Goal: Information Seeking & Learning: Learn about a topic

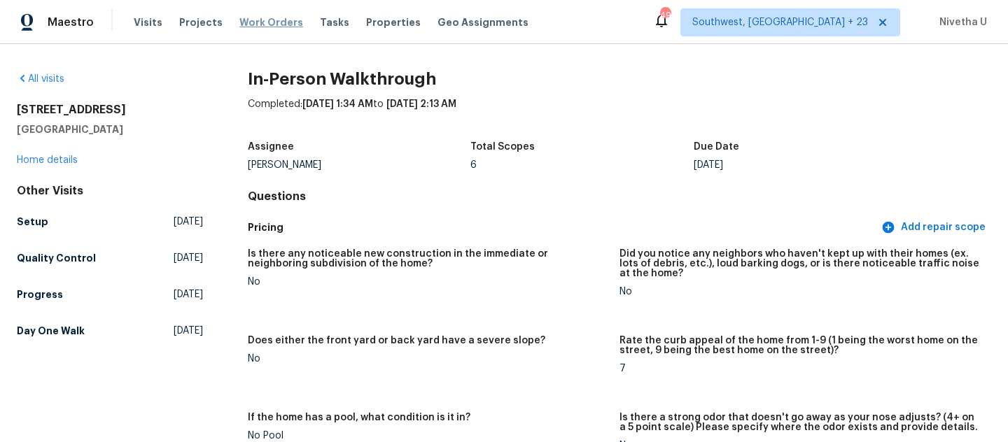
click at [251, 21] on span "Work Orders" at bounding box center [271, 22] width 64 height 14
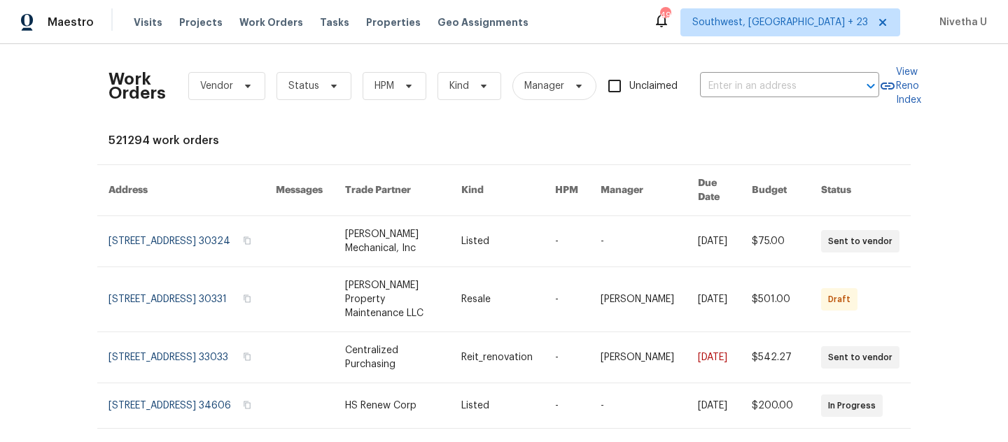
click at [257, 29] on div "Visits Projects Work Orders Tasks Properties Geo Assignments" at bounding box center [339, 22] width 411 height 28
click at [255, 20] on span "Work Orders" at bounding box center [271, 22] width 64 height 14
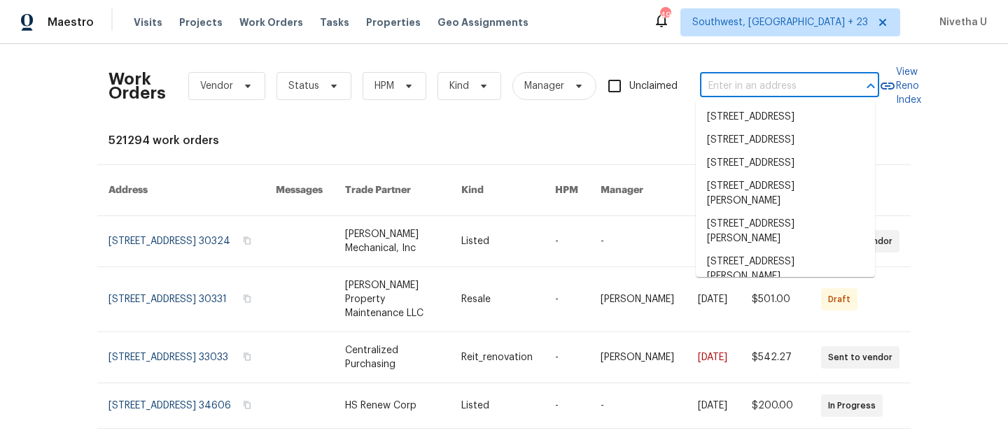
click at [726, 91] on input "text" at bounding box center [770, 87] width 140 height 22
paste input "[STREET_ADDRESS][PERSON_NAME]"
type input "[STREET_ADDRESS][PERSON_NAME]"
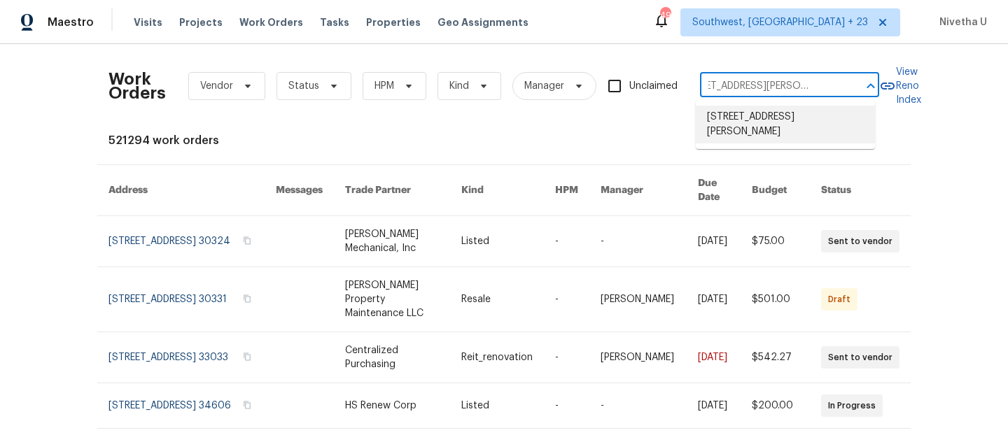
click at [733, 125] on li "[STREET_ADDRESS][PERSON_NAME]" at bounding box center [785, 125] width 179 height 38
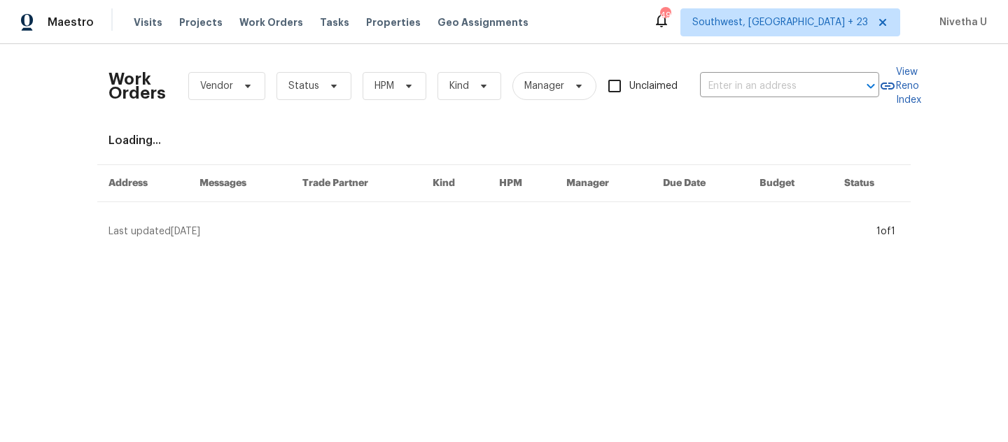
type input "[STREET_ADDRESS][PERSON_NAME]"
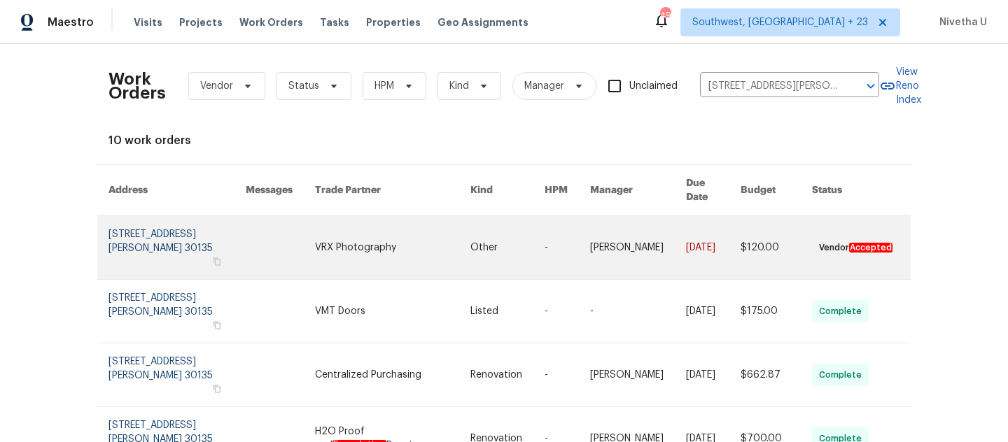
click at [155, 229] on link at bounding box center [176, 247] width 137 height 63
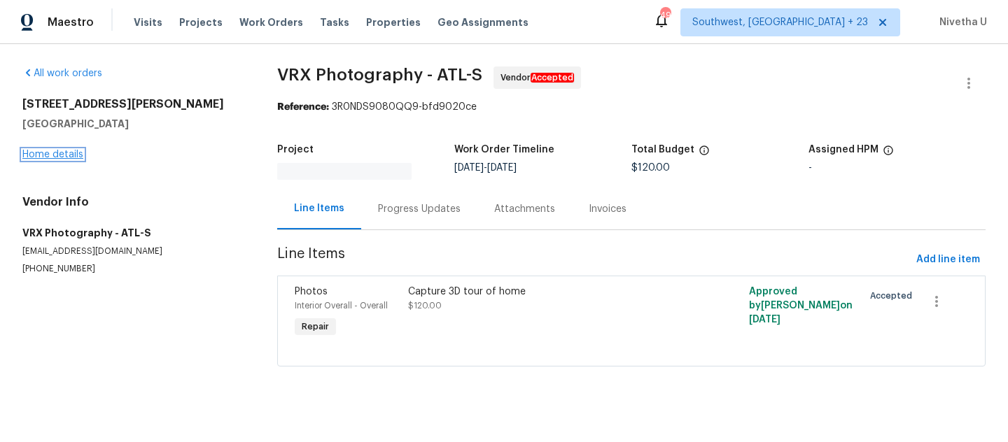
click at [60, 157] on link "Home details" at bounding box center [52, 155] width 61 height 10
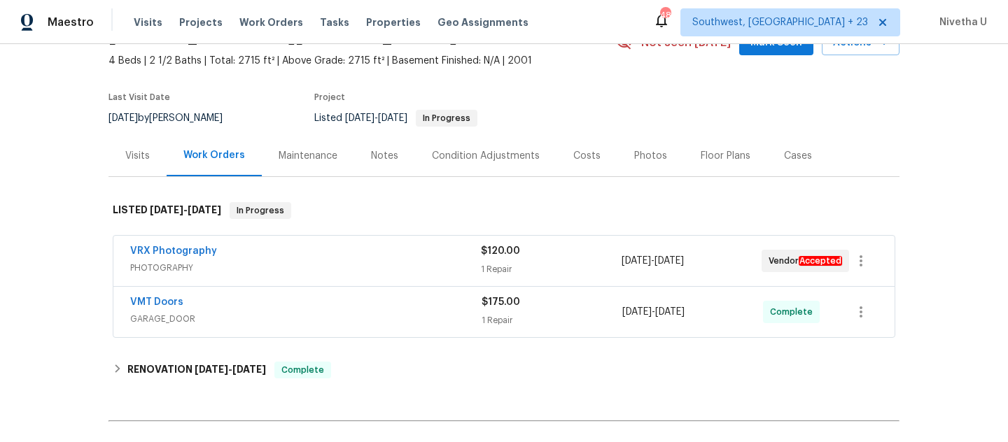
scroll to position [146, 0]
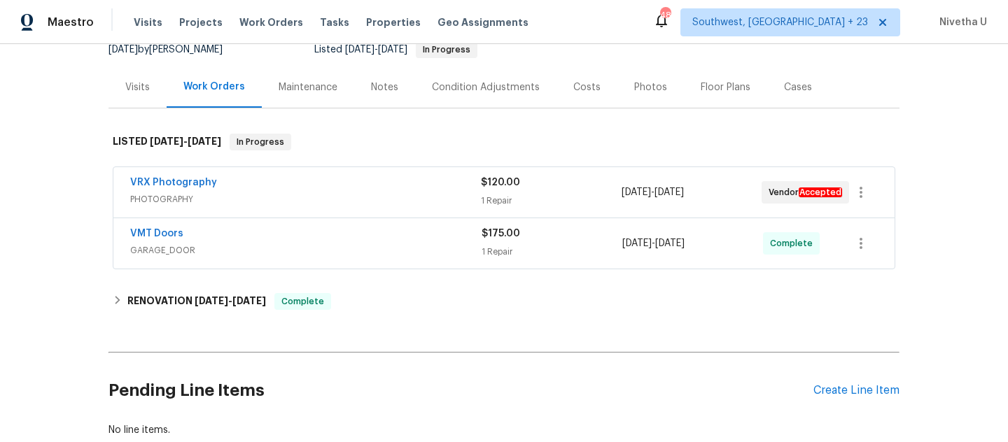
click at [385, 245] on span "GARAGE_DOOR" at bounding box center [305, 250] width 351 height 14
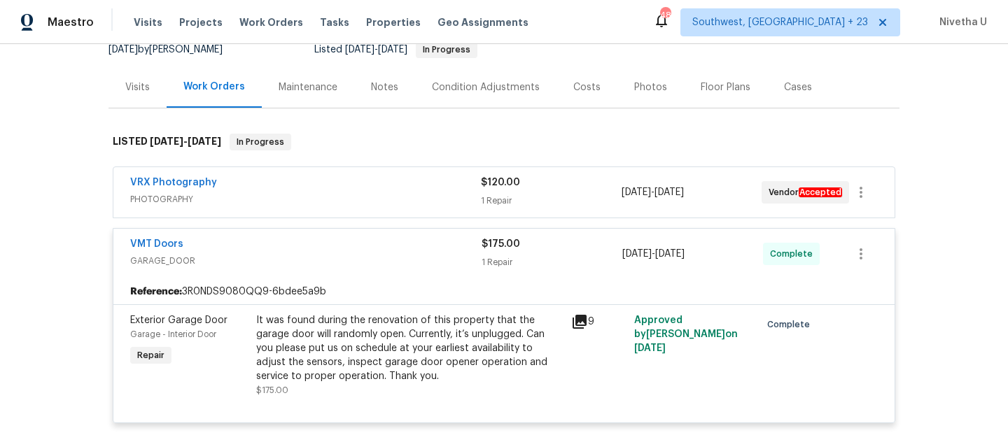
click at [368, 198] on span "PHOTOGRAPHY" at bounding box center [305, 199] width 351 height 14
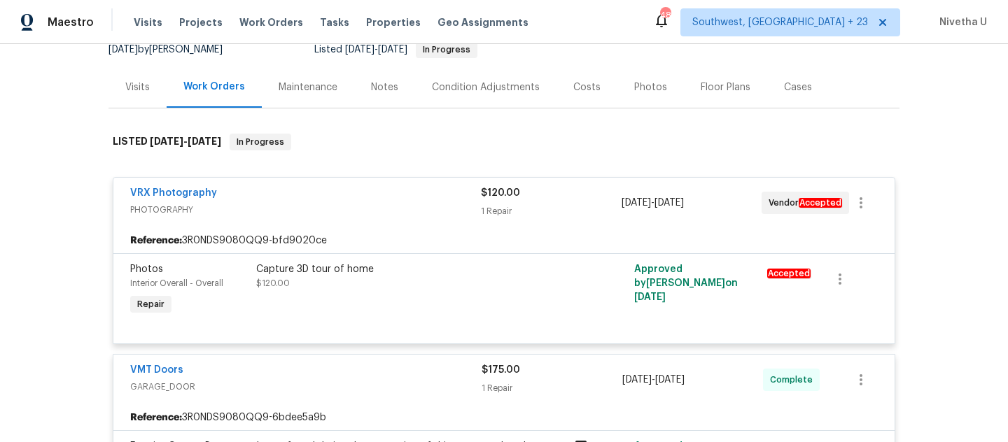
click at [368, 198] on div "VRX Photography" at bounding box center [305, 194] width 351 height 17
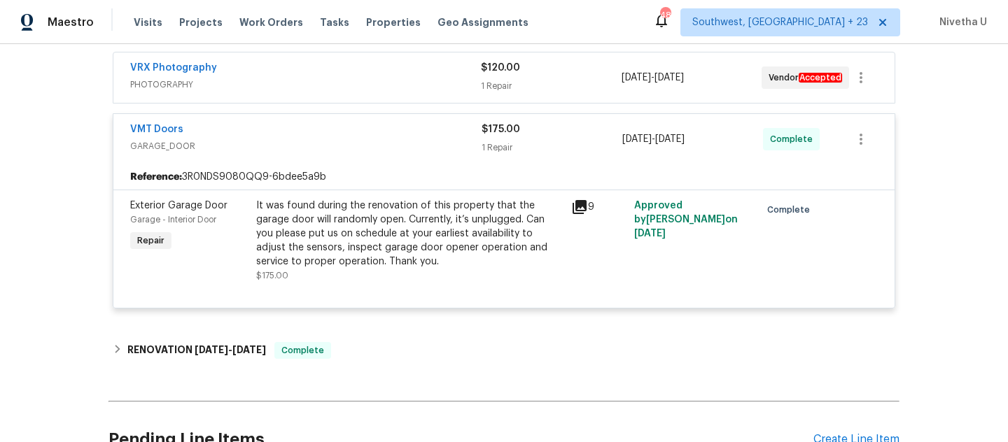
scroll to position [259, 0]
click at [389, 135] on div "VMT Doors" at bounding box center [305, 132] width 351 height 17
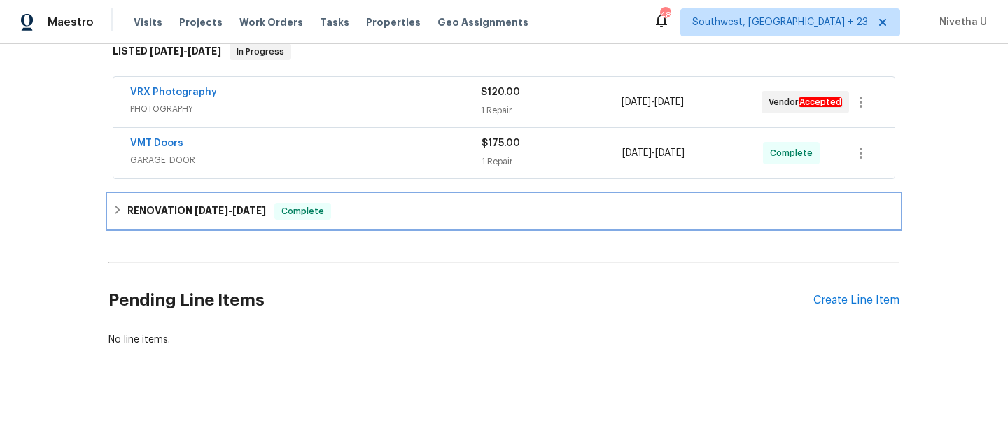
click at [328, 206] on div "RENOVATION [DATE] - [DATE] Complete" at bounding box center [504, 211] width 782 height 17
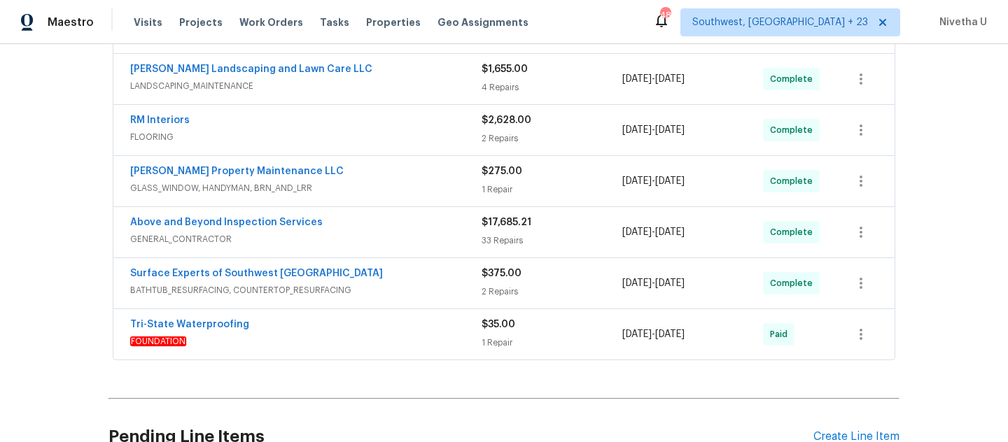
scroll to position [673, 0]
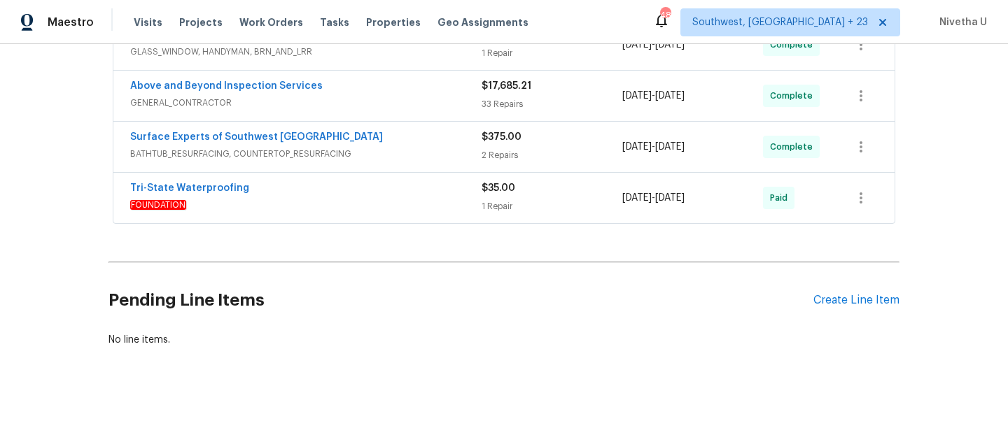
click at [341, 198] on span "FOUNDATION" at bounding box center [305, 205] width 351 height 14
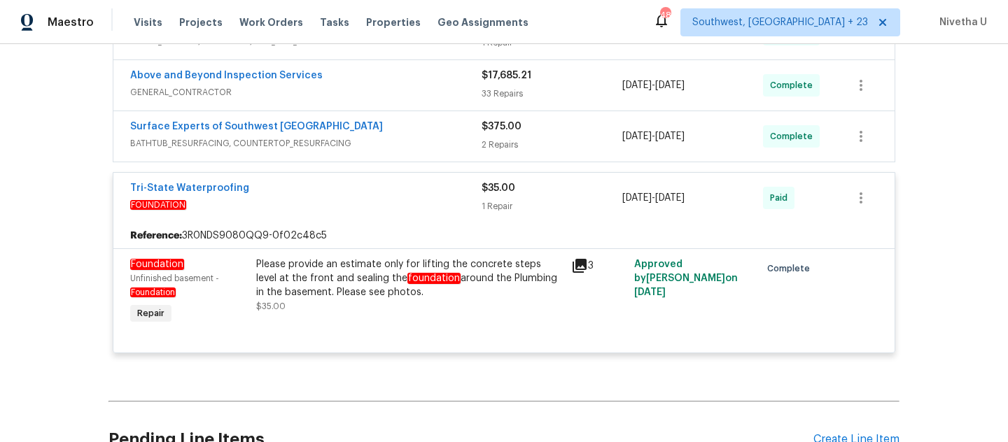
click at [382, 202] on span "FOUNDATION" at bounding box center [305, 205] width 351 height 14
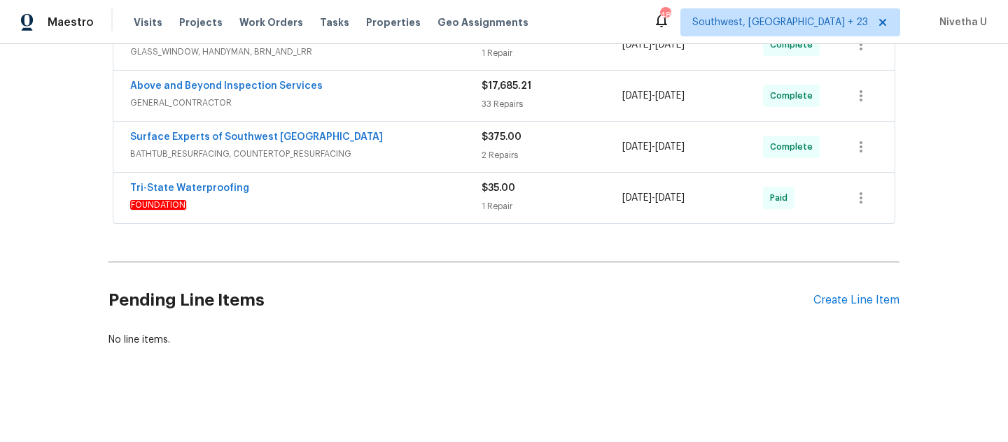
click at [385, 122] on div "Surface Experts of Southwest Atlanta BATHTUB_RESURFACING, COUNTERTOP_RESURFACIN…" at bounding box center [503, 147] width 781 height 50
click at [389, 147] on span "BATHTUB_RESURFACING, COUNTERTOP_RESURFACING" at bounding box center [305, 154] width 351 height 14
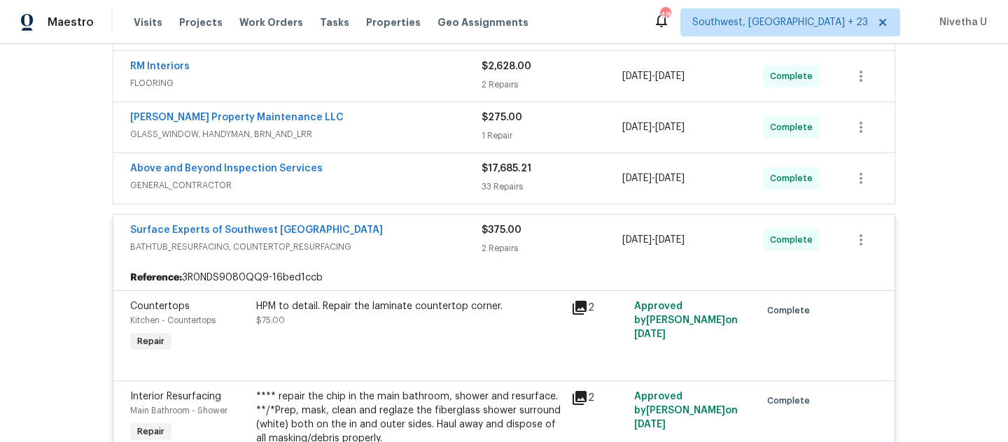
scroll to position [579, 0]
click at [398, 252] on span "BATHTUB_RESURFACING, COUNTERTOP_RESURFACING" at bounding box center [305, 248] width 351 height 14
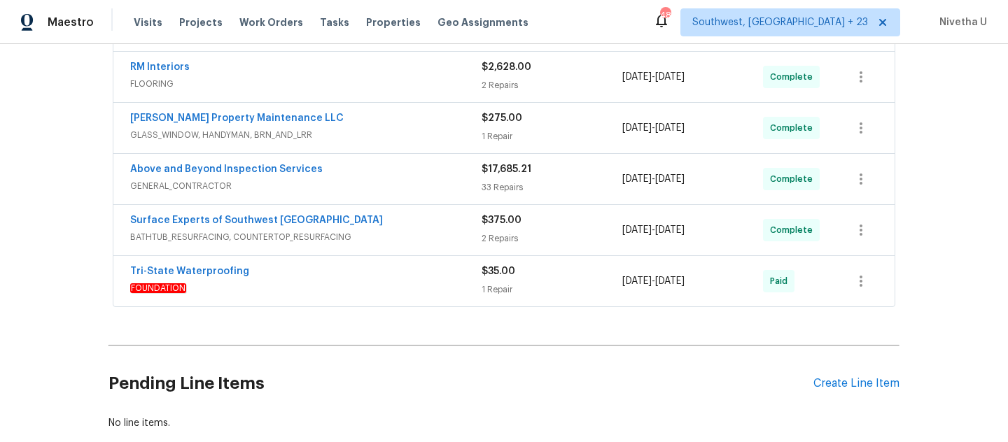
click at [377, 185] on span "GENERAL_CONTRACTOR" at bounding box center [305, 186] width 351 height 14
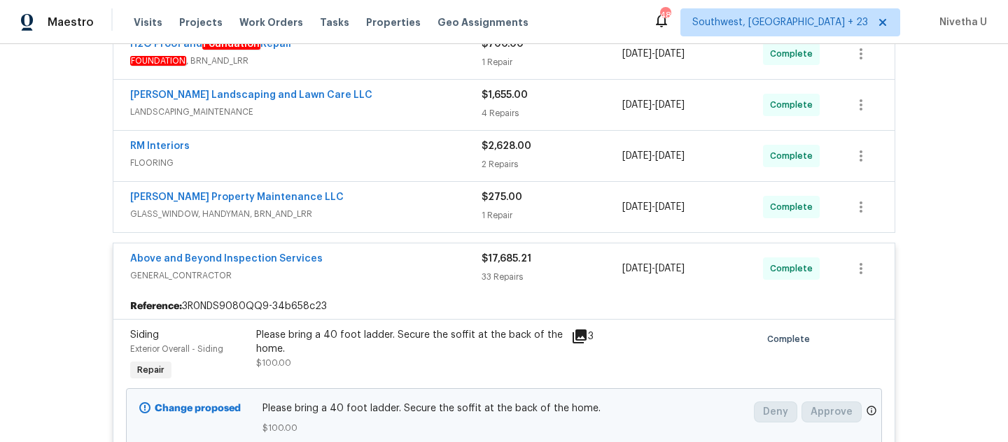
scroll to position [500, 0]
click at [423, 276] on span "GENERAL_CONTRACTOR" at bounding box center [305, 276] width 351 height 14
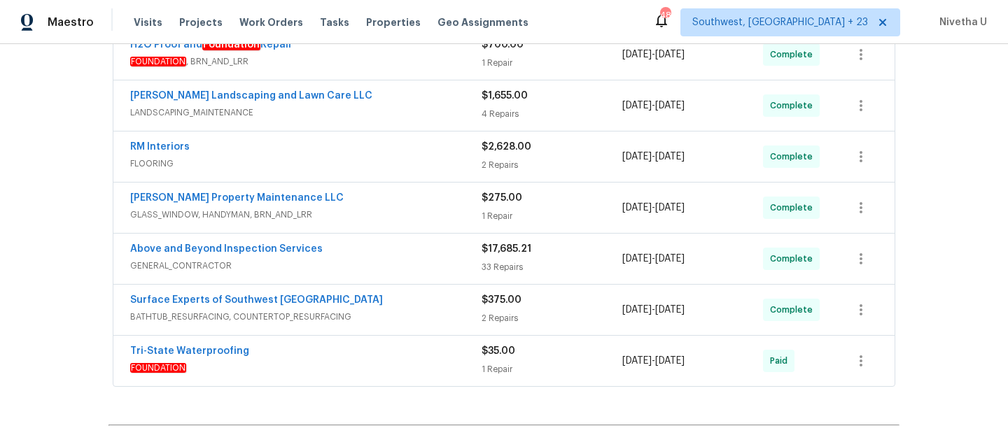
click at [410, 208] on span "GLASS_WINDOW, HANDYMAN, BRN_AND_LRR" at bounding box center [305, 215] width 351 height 14
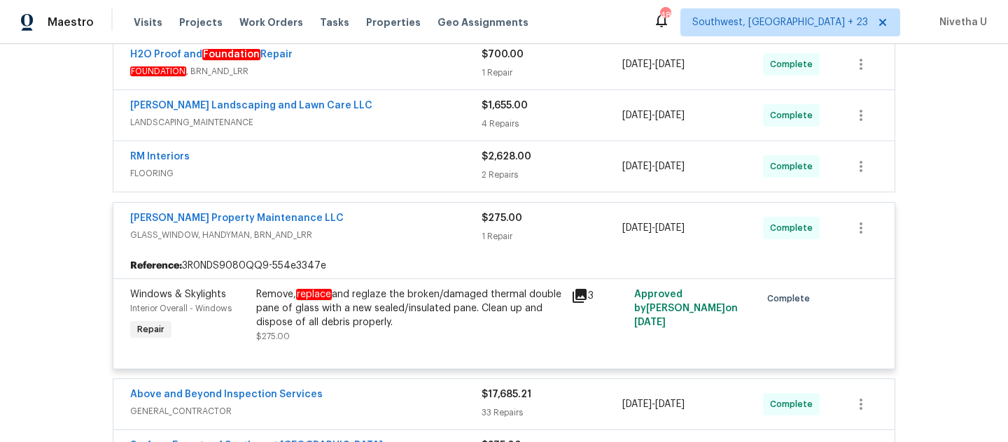
scroll to position [495, 0]
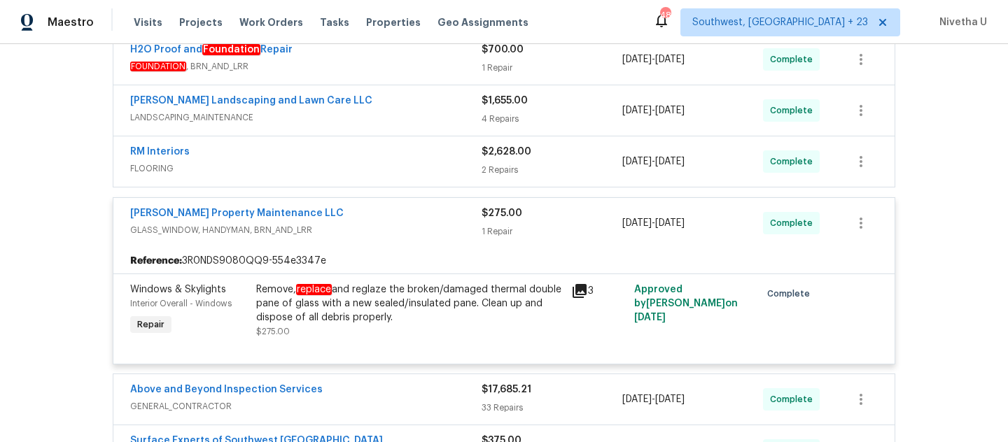
click at [400, 224] on span "GLASS_WINDOW, HANDYMAN, BRN_AND_LRR" at bounding box center [305, 230] width 351 height 14
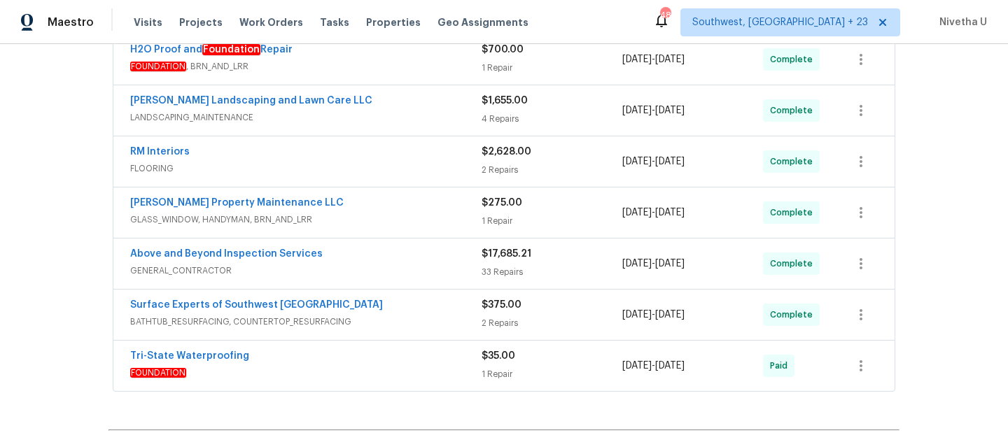
click at [389, 165] on span "FLOORING" at bounding box center [305, 169] width 351 height 14
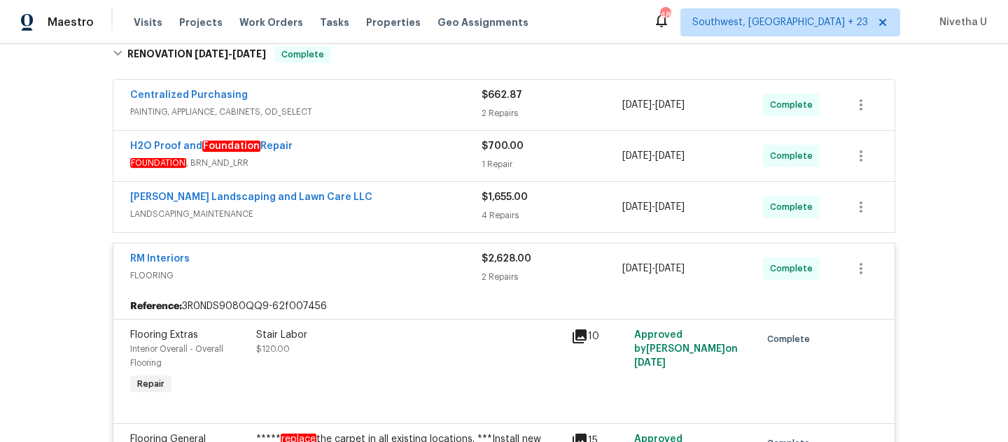
scroll to position [397, 0]
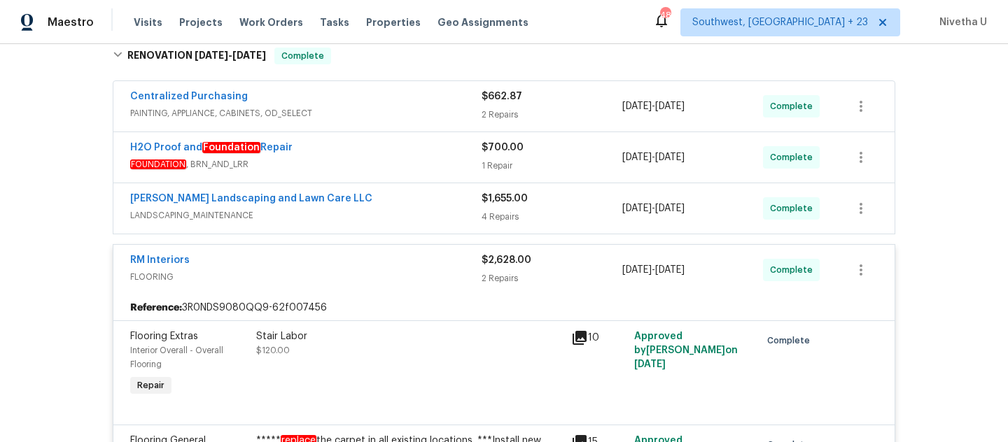
click at [364, 272] on span "FLOORING" at bounding box center [305, 277] width 351 height 14
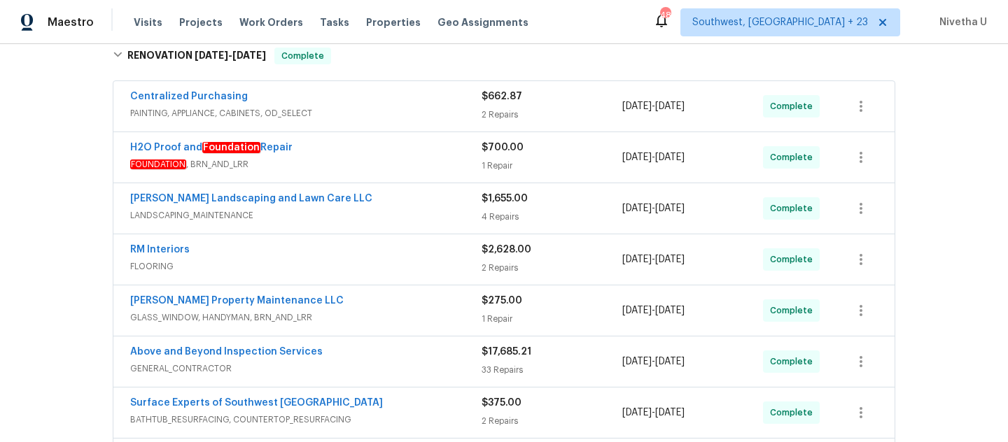
click at [380, 220] on span "LANDSCAPING_MAINTENANCE" at bounding box center [305, 216] width 351 height 14
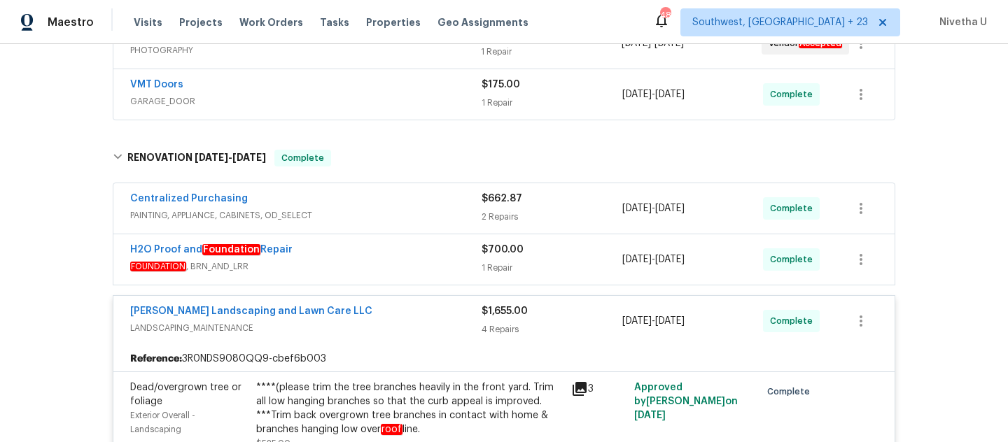
scroll to position [293, 0]
click at [383, 327] on span "LANDSCAPING_MAINTENANCE" at bounding box center [305, 330] width 351 height 14
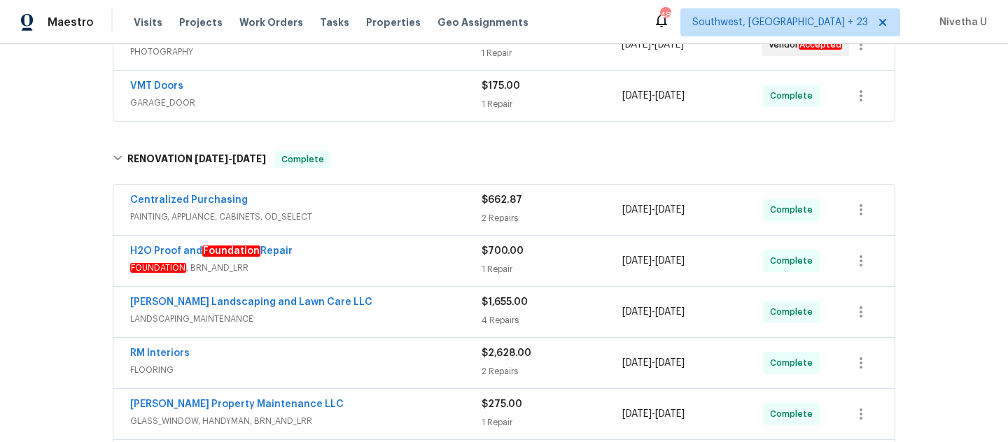
click at [379, 258] on div "H2O Proof and Foundation Repair" at bounding box center [305, 252] width 351 height 17
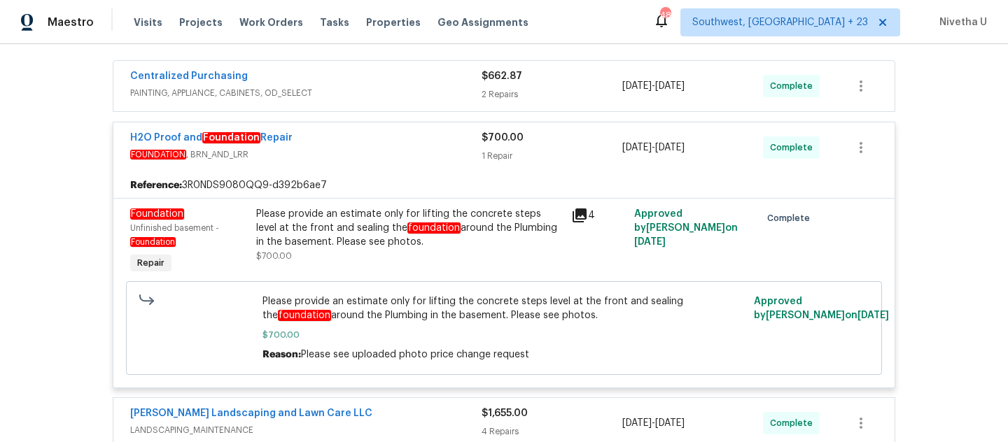
scroll to position [418, 0]
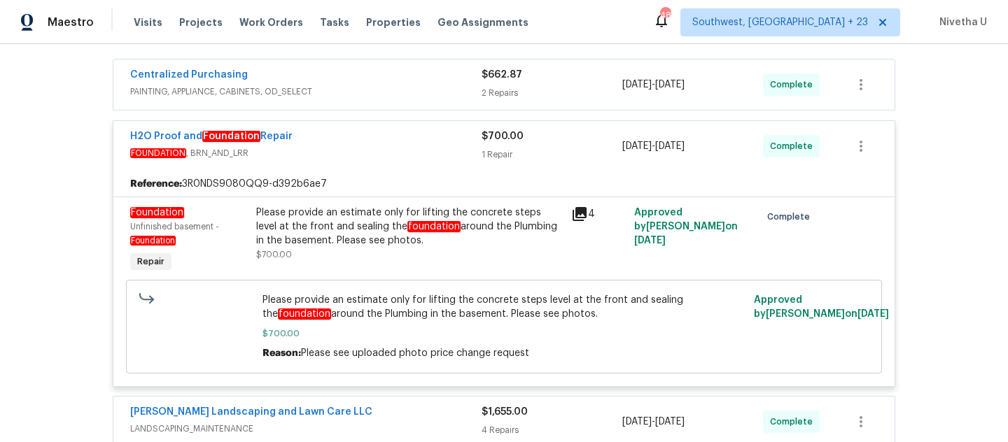
click at [421, 132] on div "H2O Proof and Foundation Repair" at bounding box center [305, 137] width 351 height 17
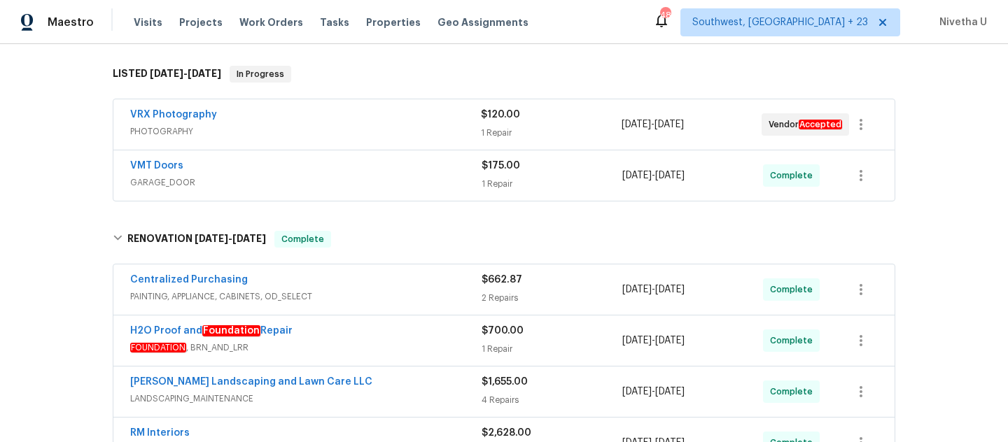
scroll to position [215, 0]
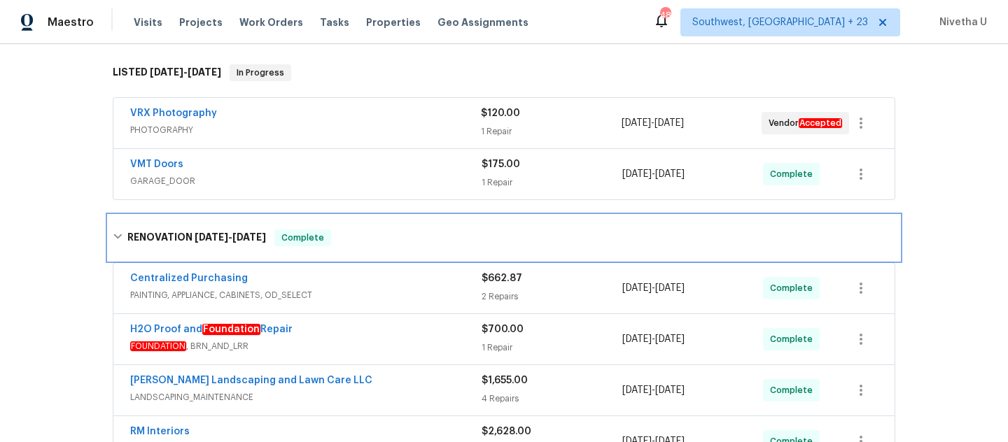
click at [403, 246] on div "RENOVATION [DATE] - [DATE] Complete" at bounding box center [503, 238] width 791 height 45
